Goal: Task Accomplishment & Management: Use online tool/utility

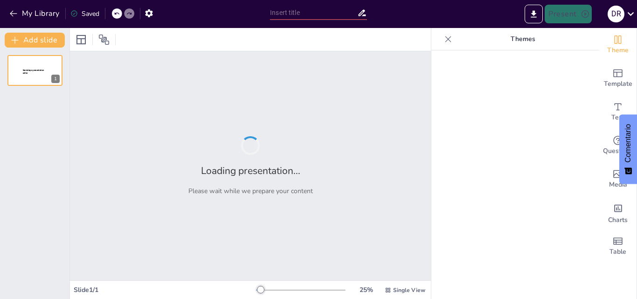
type input "Imported DRy [PERSON_NAME]pptx"
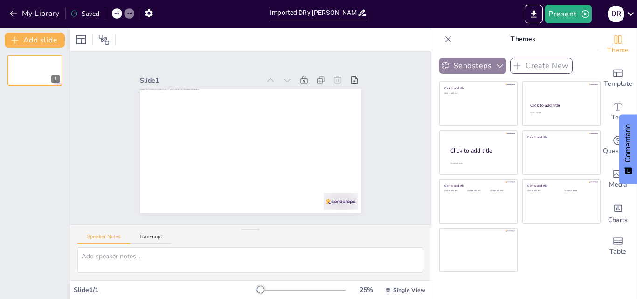
click at [468, 63] on button "Sendsteps" at bounding box center [473, 66] width 68 height 16
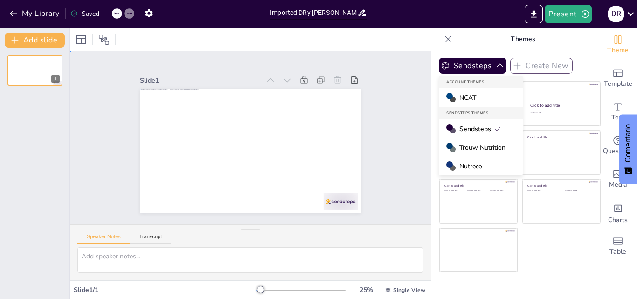
click at [395, 103] on div "Slide 1" at bounding box center [250, 138] width 384 height 370
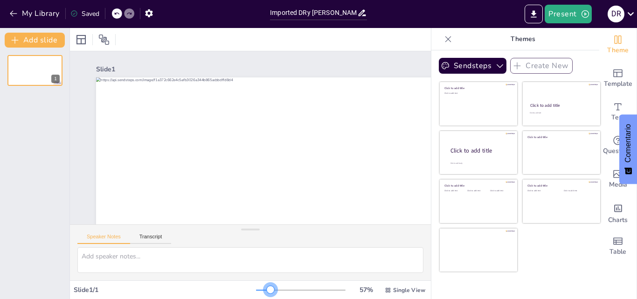
click at [264, 290] on div at bounding box center [301, 289] width 90 height 7
click at [271, 290] on div at bounding box center [301, 289] width 90 height 7
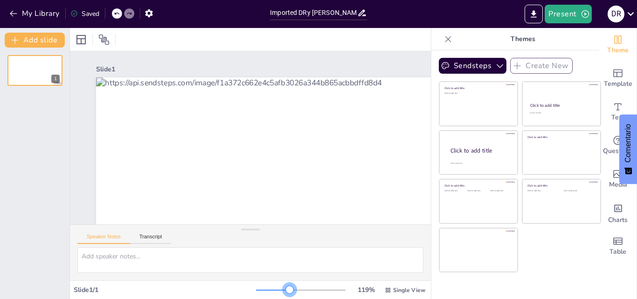
click at [283, 290] on div at bounding box center [301, 289] width 90 height 7
click at [288, 288] on div at bounding box center [301, 289] width 90 height 7
click at [307, 288] on div at bounding box center [301, 289] width 90 height 7
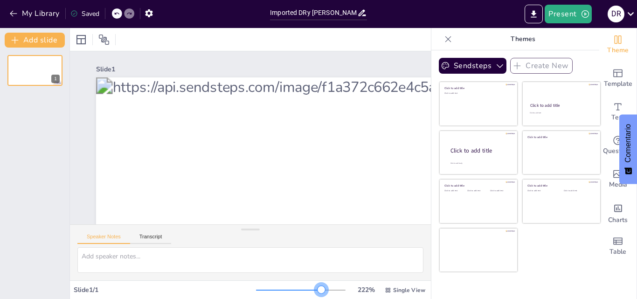
click at [315, 288] on div at bounding box center [301, 289] width 90 height 7
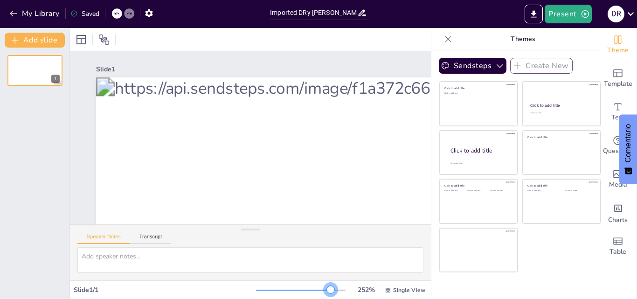
click at [324, 289] on div at bounding box center [301, 289] width 90 height 7
click at [332, 289] on div at bounding box center [301, 289] width 90 height 7
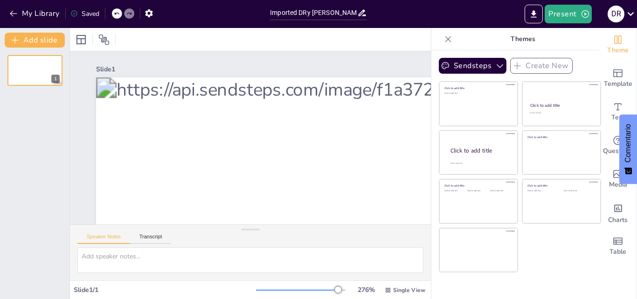
click at [340, 289] on div at bounding box center [302, 289] width 93 height 7
click at [445, 38] on icon at bounding box center [448, 39] width 6 height 6
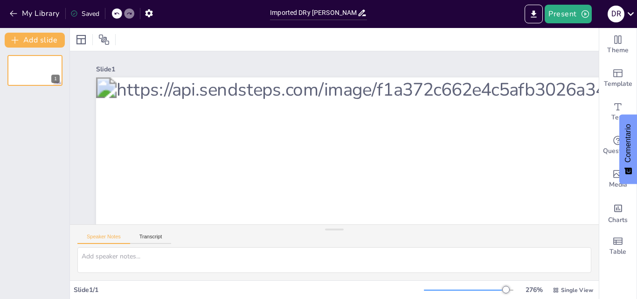
click at [424, 289] on div at bounding box center [469, 289] width 90 height 7
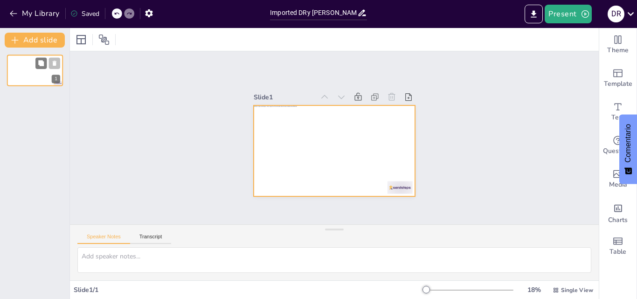
click at [36, 76] on div at bounding box center [35, 71] width 56 height 32
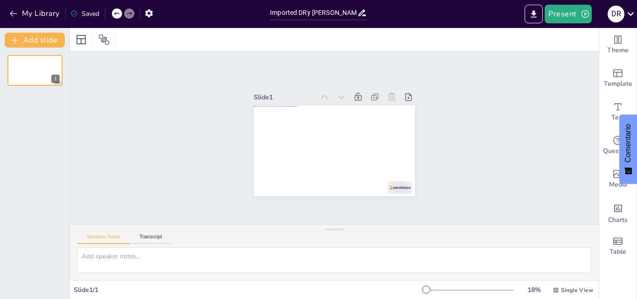
click at [631, 139] on font "Comentario" at bounding box center [628, 143] width 8 height 39
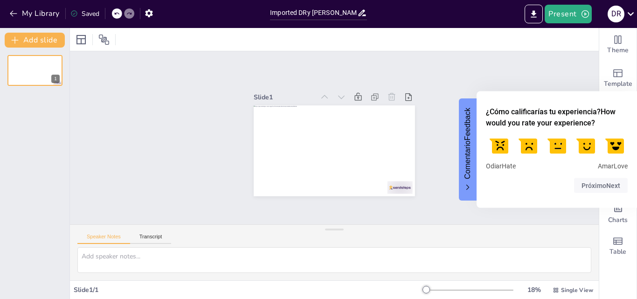
click at [463, 159] on button "Comentario Feedback" at bounding box center [468, 149] width 18 height 102
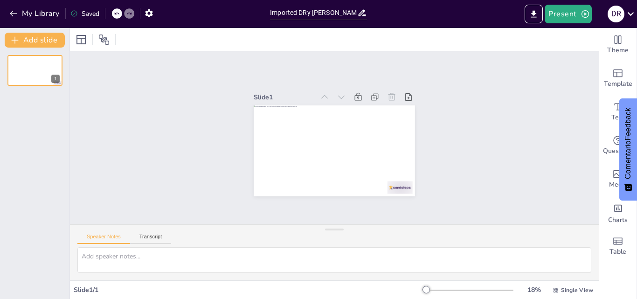
click at [403, 55] on div "Slide 1" at bounding box center [334, 137] width 529 height 173
click at [568, 14] on button "Present" at bounding box center [568, 14] width 47 height 19
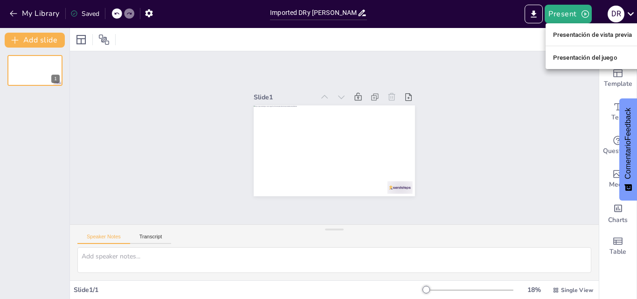
click at [492, 65] on div at bounding box center [318, 149] width 637 height 299
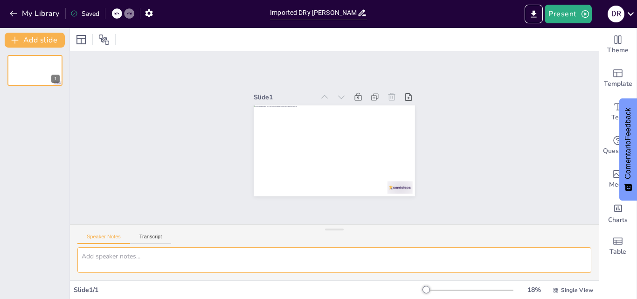
click at [106, 255] on textarea at bounding box center [334, 260] width 514 height 26
click at [154, 239] on button "Transcript" at bounding box center [150, 239] width 41 height 10
click at [506, 235] on button "Google US English (en-US)" at bounding box center [522, 237] width 93 height 15
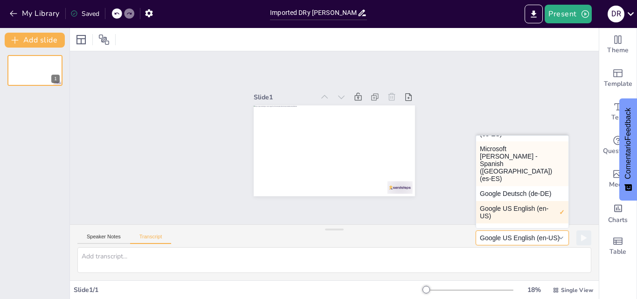
scroll to position [87, 0]
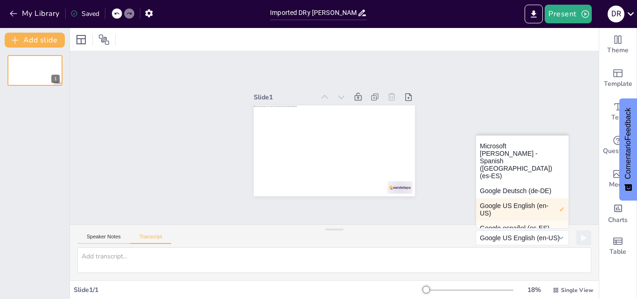
click at [508, 221] on button "Google español (es-ES)" at bounding box center [522, 228] width 92 height 15
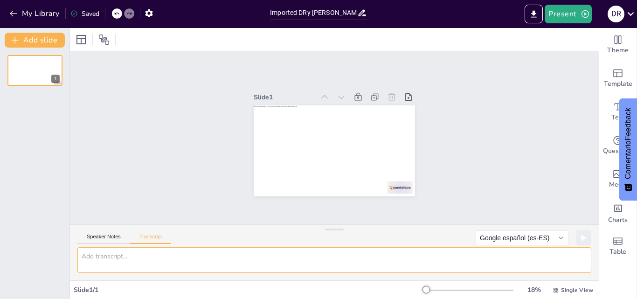
click at [91, 256] on textarea at bounding box center [334, 260] width 514 height 26
click at [172, 267] on textarea "quiero rehacer este power" at bounding box center [334, 260] width 514 height 26
type textarea "quiero rehacer este power"
click at [581, 237] on icon at bounding box center [583, 238] width 5 height 6
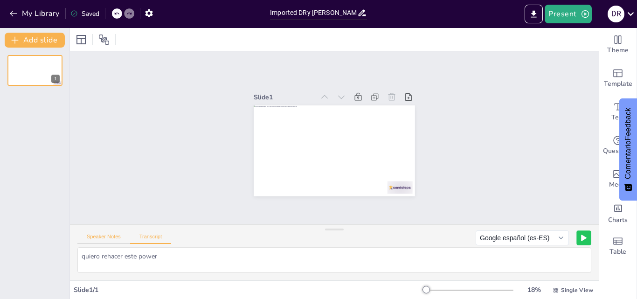
click at [110, 236] on button "Speaker Notes" at bounding box center [103, 239] width 53 height 10
click at [69, 38] on div at bounding box center [70, 163] width 4 height 271
click at [80, 41] on icon at bounding box center [81, 39] width 11 height 11
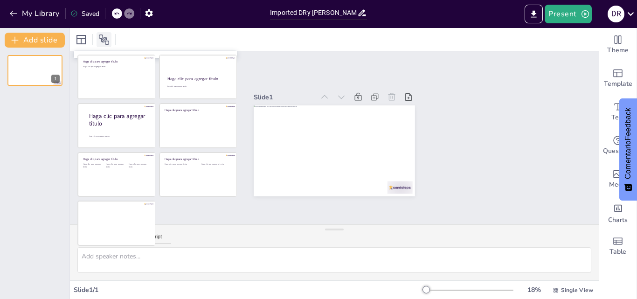
click at [103, 43] on icon at bounding box center [103, 39] width 11 height 11
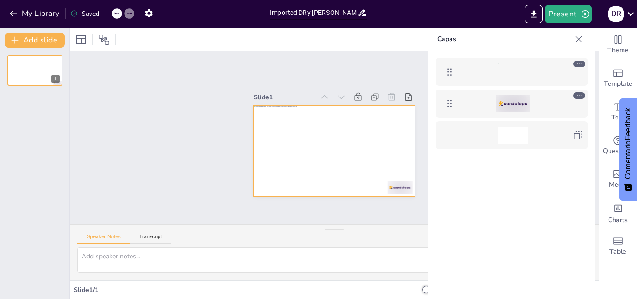
click at [516, 72] on div at bounding box center [513, 71] width 30 height 17
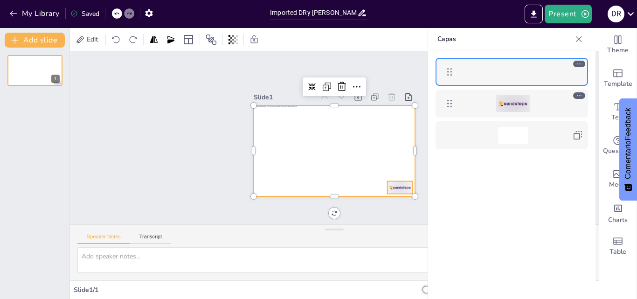
click at [509, 102] on div at bounding box center [513, 103] width 34 height 17
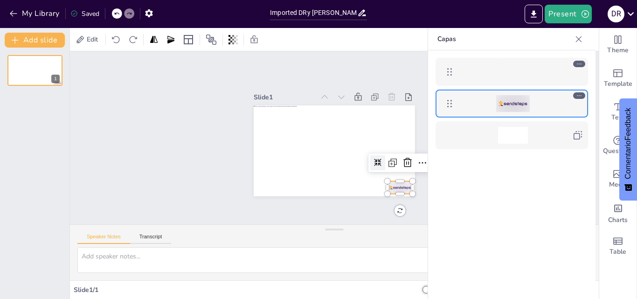
click at [509, 102] on div at bounding box center [513, 103] width 34 height 17
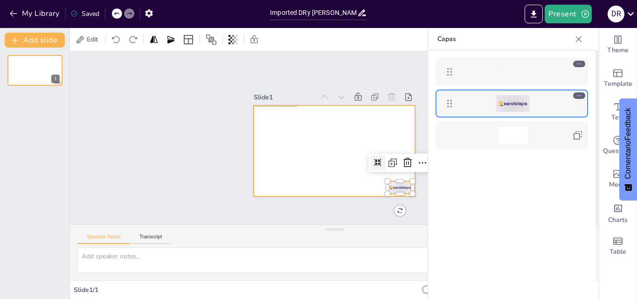
click at [498, 72] on div at bounding box center [513, 71] width 30 height 17
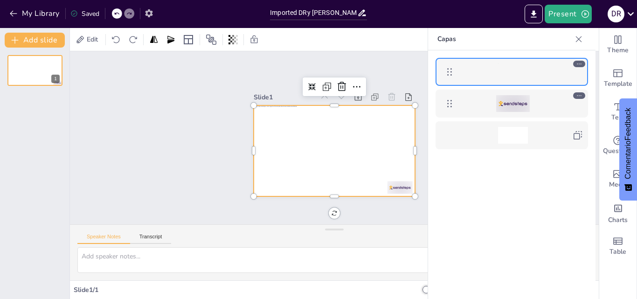
click at [148, 13] on icon "button" at bounding box center [149, 13] width 10 height 10
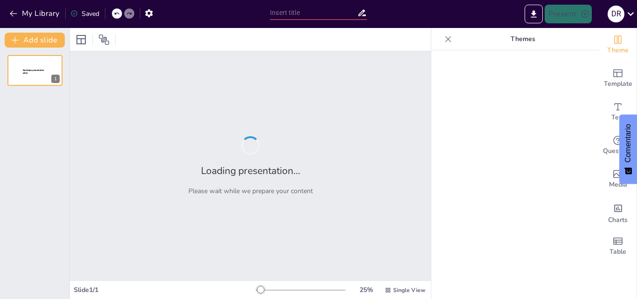
type input "Imported DRy [PERSON_NAME]pptx"
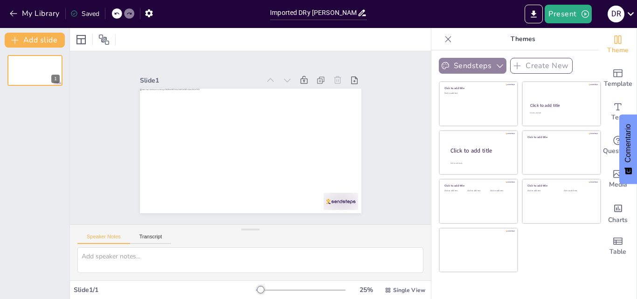
click at [495, 65] on icon "button" at bounding box center [499, 65] width 9 height 9
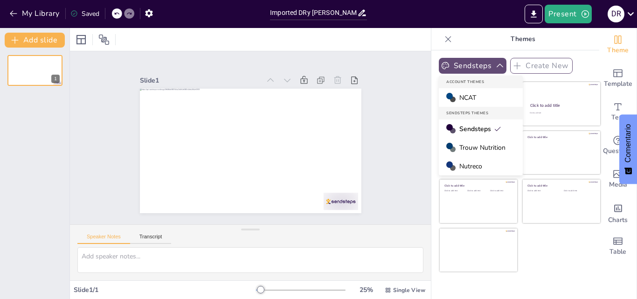
click at [483, 97] on div "NCAT" at bounding box center [481, 97] width 84 height 19
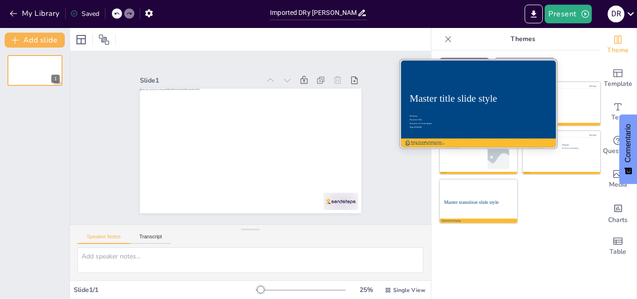
click at [484, 100] on div "Master title slide style" at bounding box center [478, 98] width 138 height 11
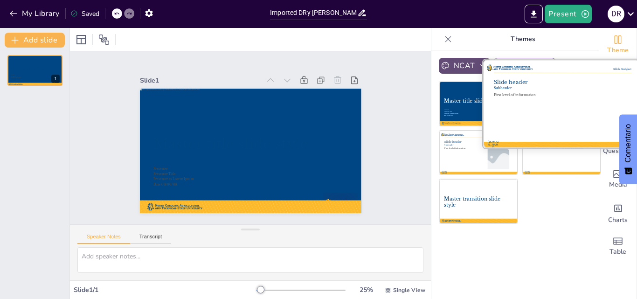
click at [539, 103] on div at bounding box center [561, 104] width 157 height 88
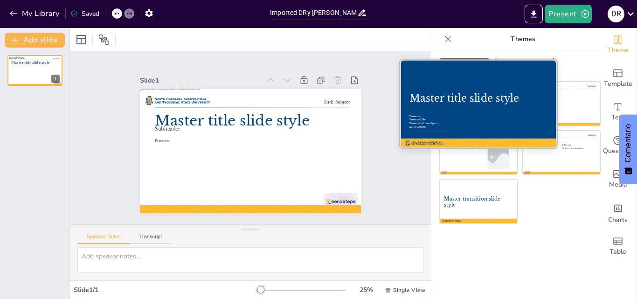
click at [467, 103] on div "Master title slide style" at bounding box center [478, 98] width 138 height 12
